Goal: Navigation & Orientation: Understand site structure

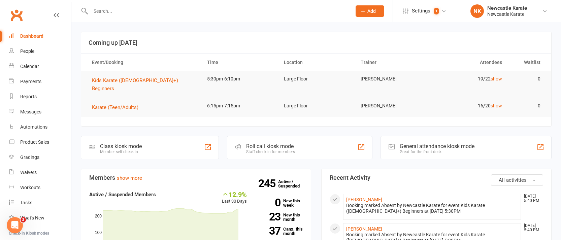
click at [17, 15] on link "Clubworx" at bounding box center [16, 15] width 17 height 17
